Goal: Task Accomplishment & Management: Complete application form

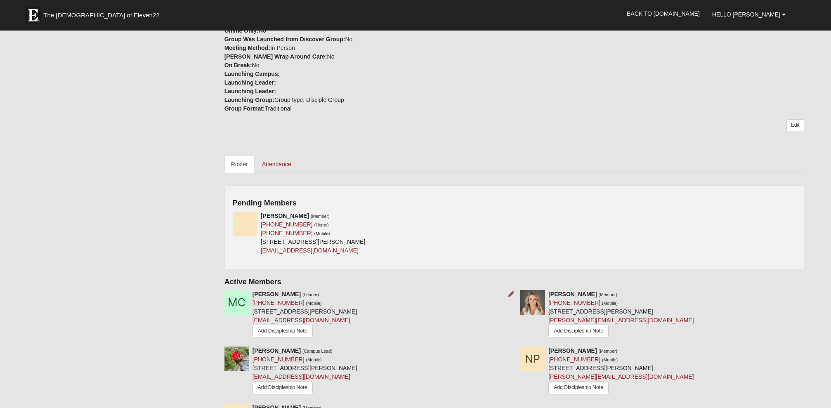
scroll to position [258, 0]
click at [248, 226] on img at bounding box center [245, 223] width 25 height 25
click at [511, 213] on icon at bounding box center [511, 215] width 6 height 6
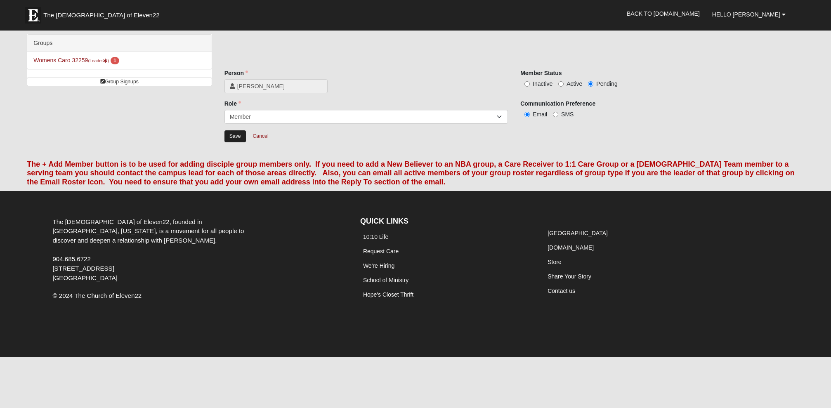
click at [235, 137] on input "Save" at bounding box center [234, 136] width 21 height 12
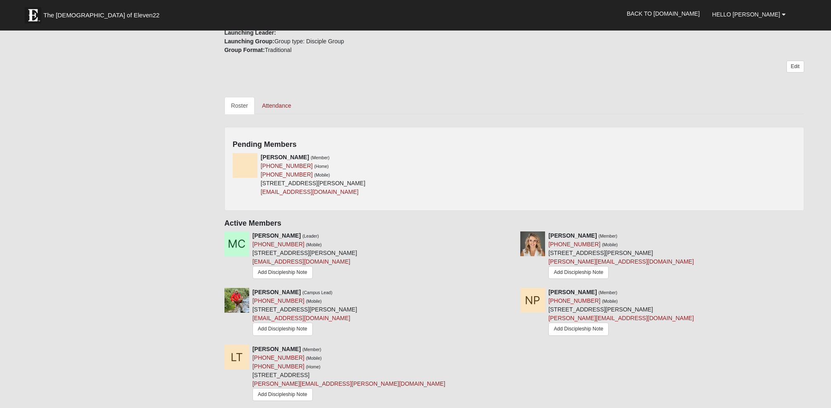
scroll to position [314, 0]
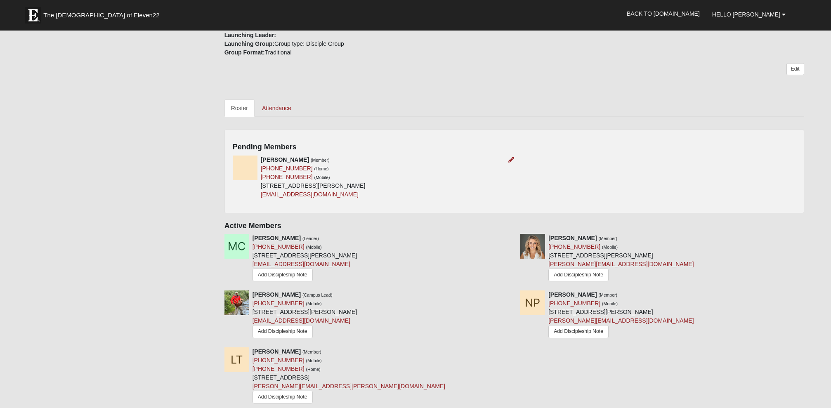
click at [246, 165] on img at bounding box center [245, 168] width 25 height 25
click at [243, 109] on link "Roster" at bounding box center [239, 107] width 30 height 17
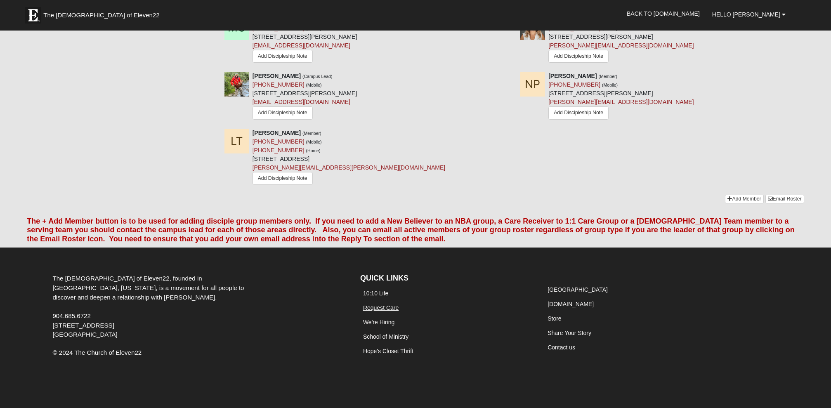
scroll to position [532, 0]
click at [728, 197] on icon at bounding box center [729, 199] width 5 height 5
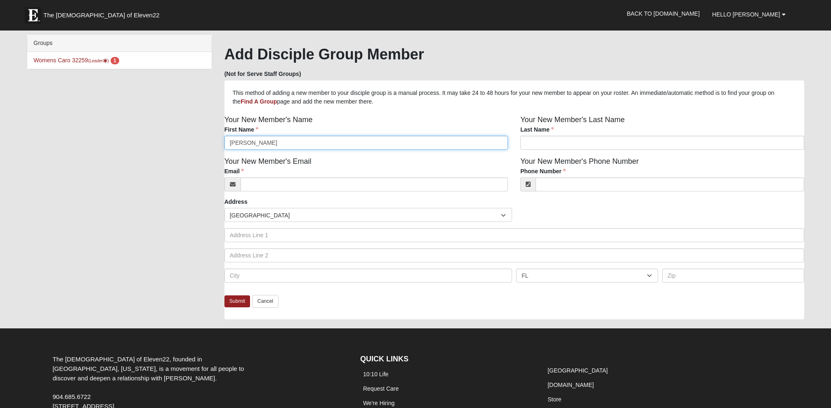
type input "Nancy"
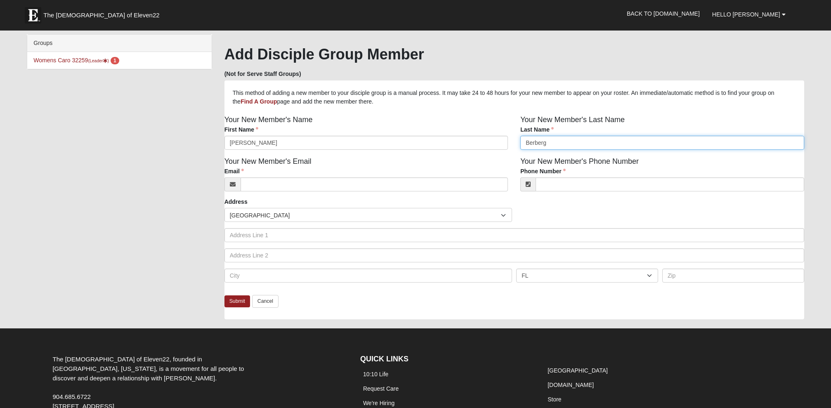
scroll to position [10, 0]
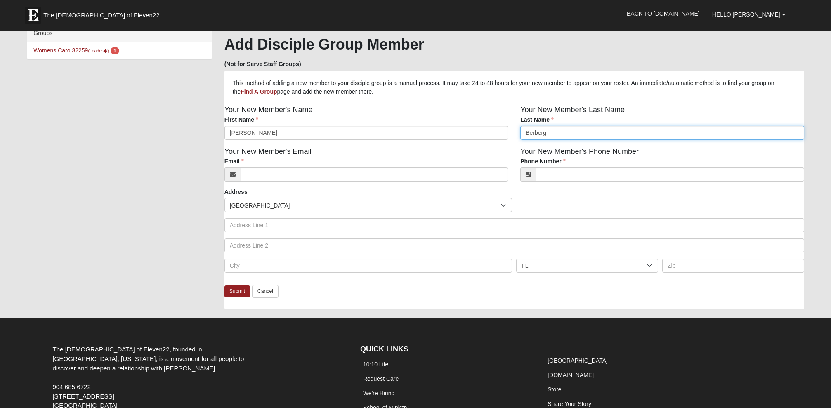
type input "Berberg"
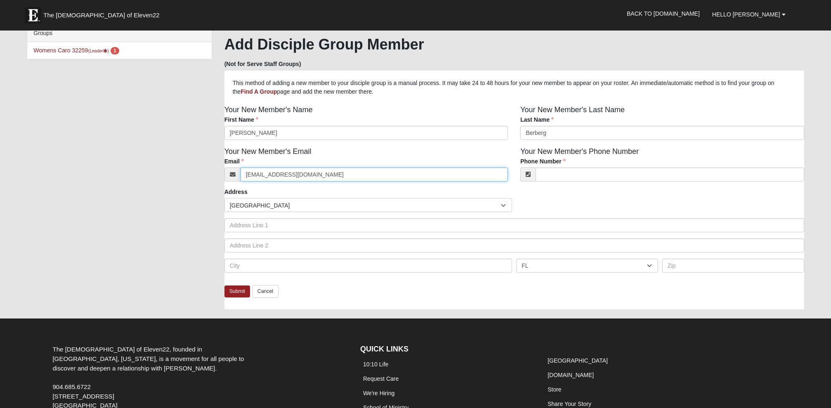
type input "[EMAIL_ADDRESS][DOMAIN_NAME]"
type input "[PHONE_NUMBER]"
type input "512 Juniper Hills Dr."
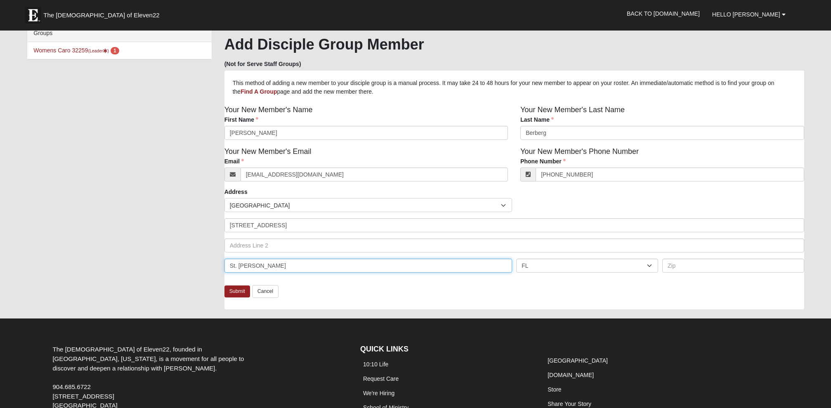
type input "St. Johns"
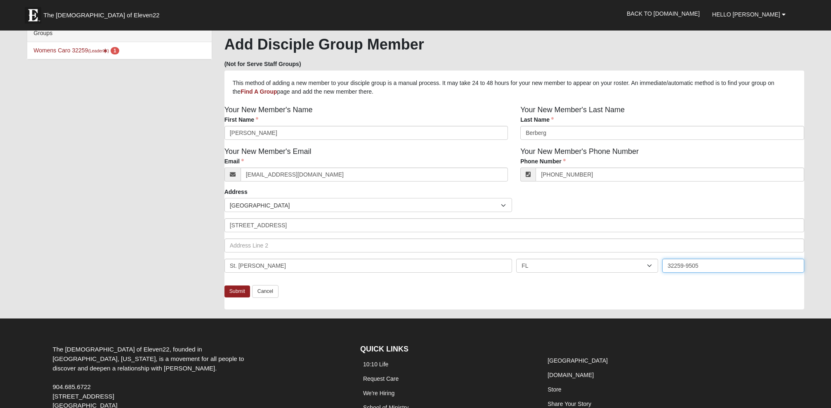
scroll to position [10, 0]
type input "32259-9505"
click at [238, 291] on link "Submit" at bounding box center [237, 291] width 26 height 12
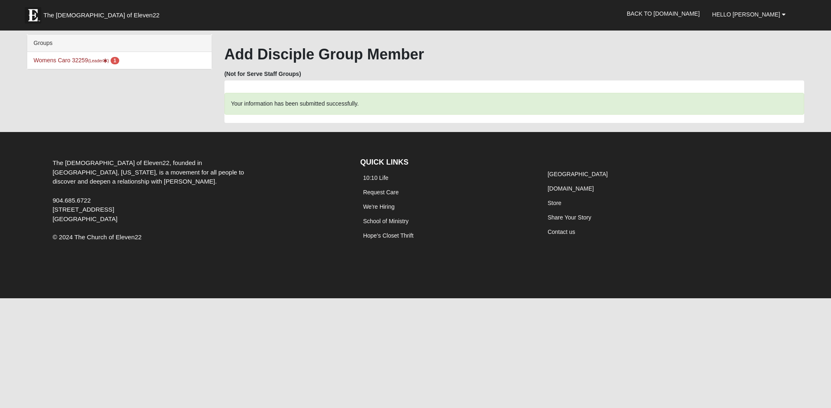
scroll to position [0, 0]
